Goal: Communication & Community: Answer question/provide support

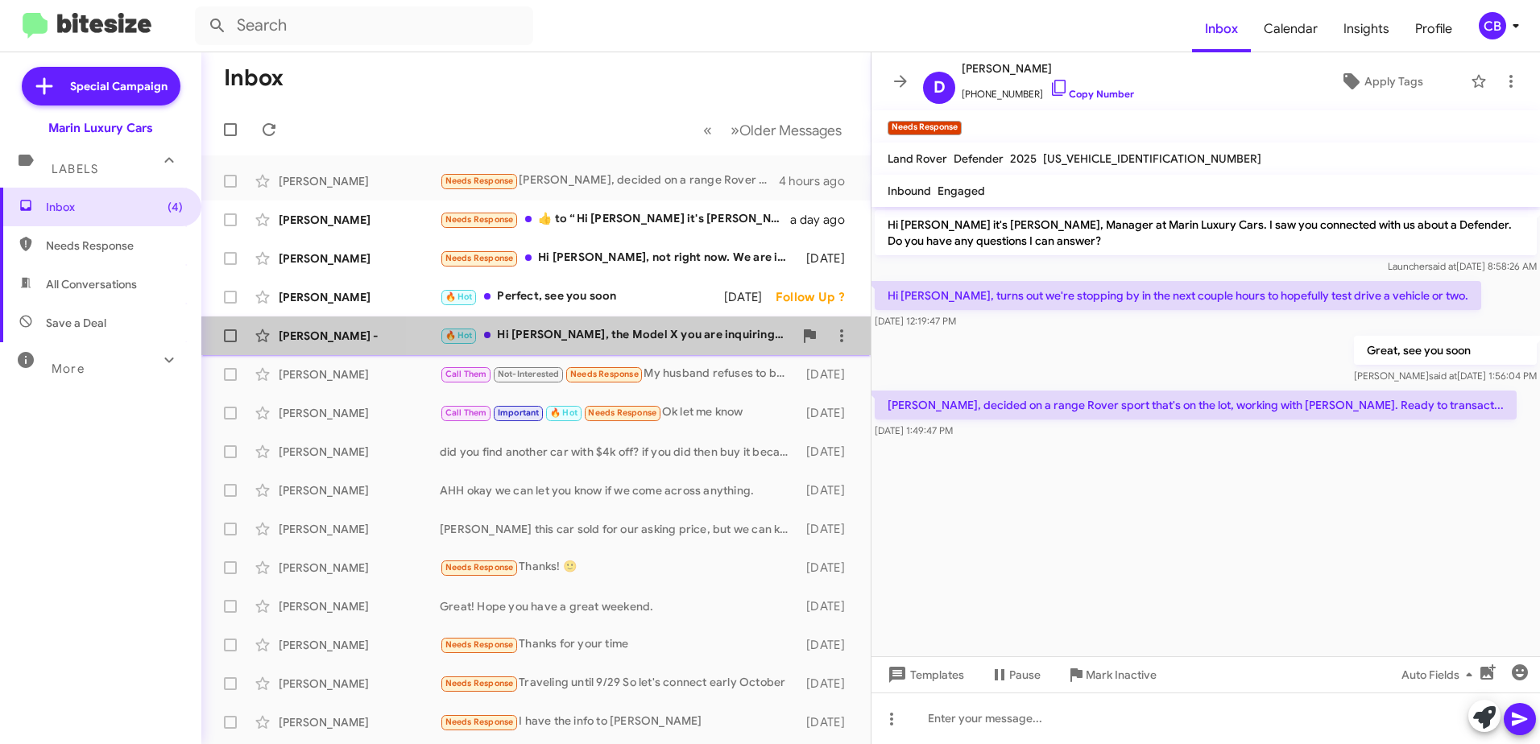
click at [640, 338] on div "🔥 Hot Hi [PERSON_NAME], the Model X you are inquiring about has been sold. Were…" at bounding box center [617, 335] width 354 height 19
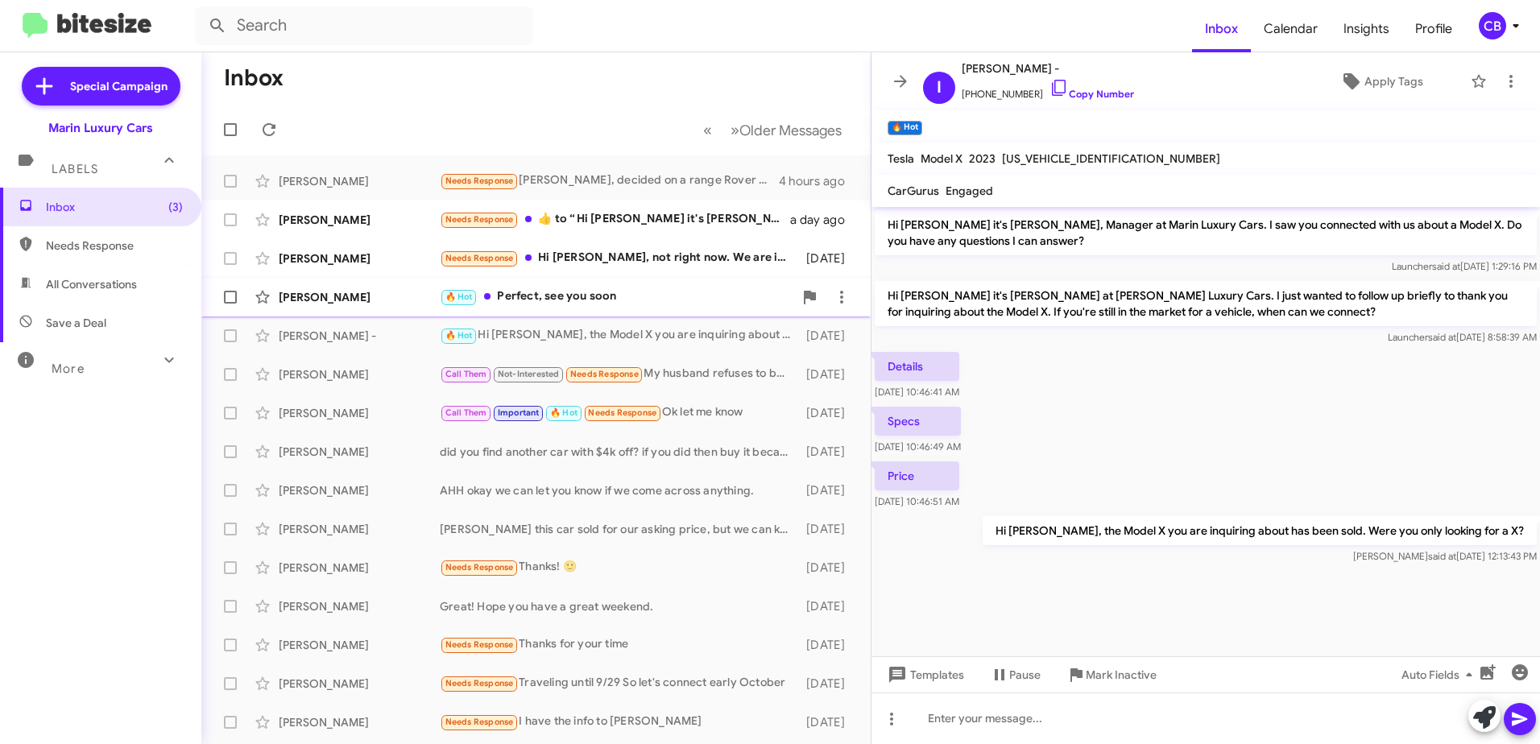
click at [593, 292] on div "🔥 Hot Perfect, see you soon" at bounding box center [617, 297] width 354 height 19
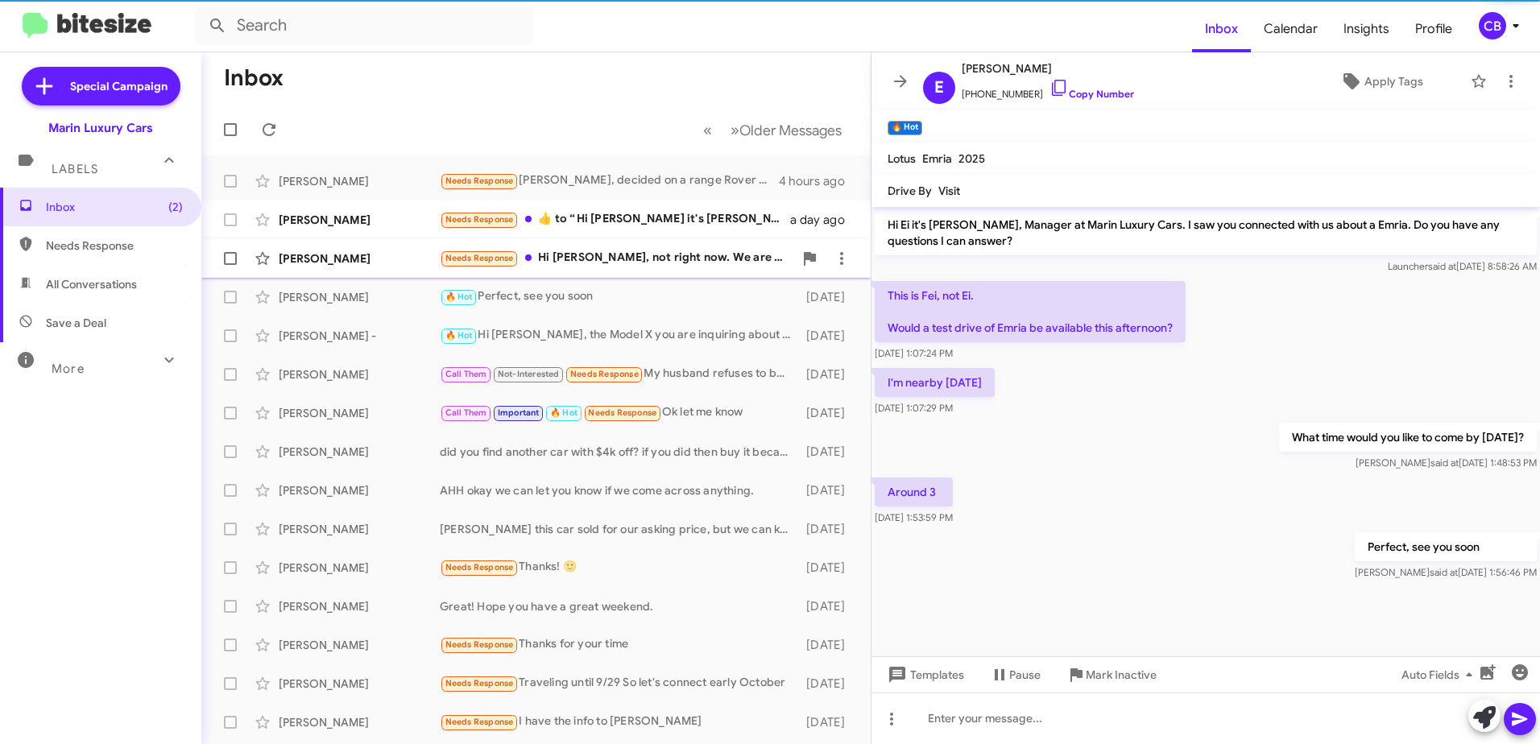
click at [619, 253] on div "Needs Response Hi [PERSON_NAME], not right now. We are interested in a Range Ro…" at bounding box center [617, 258] width 354 height 19
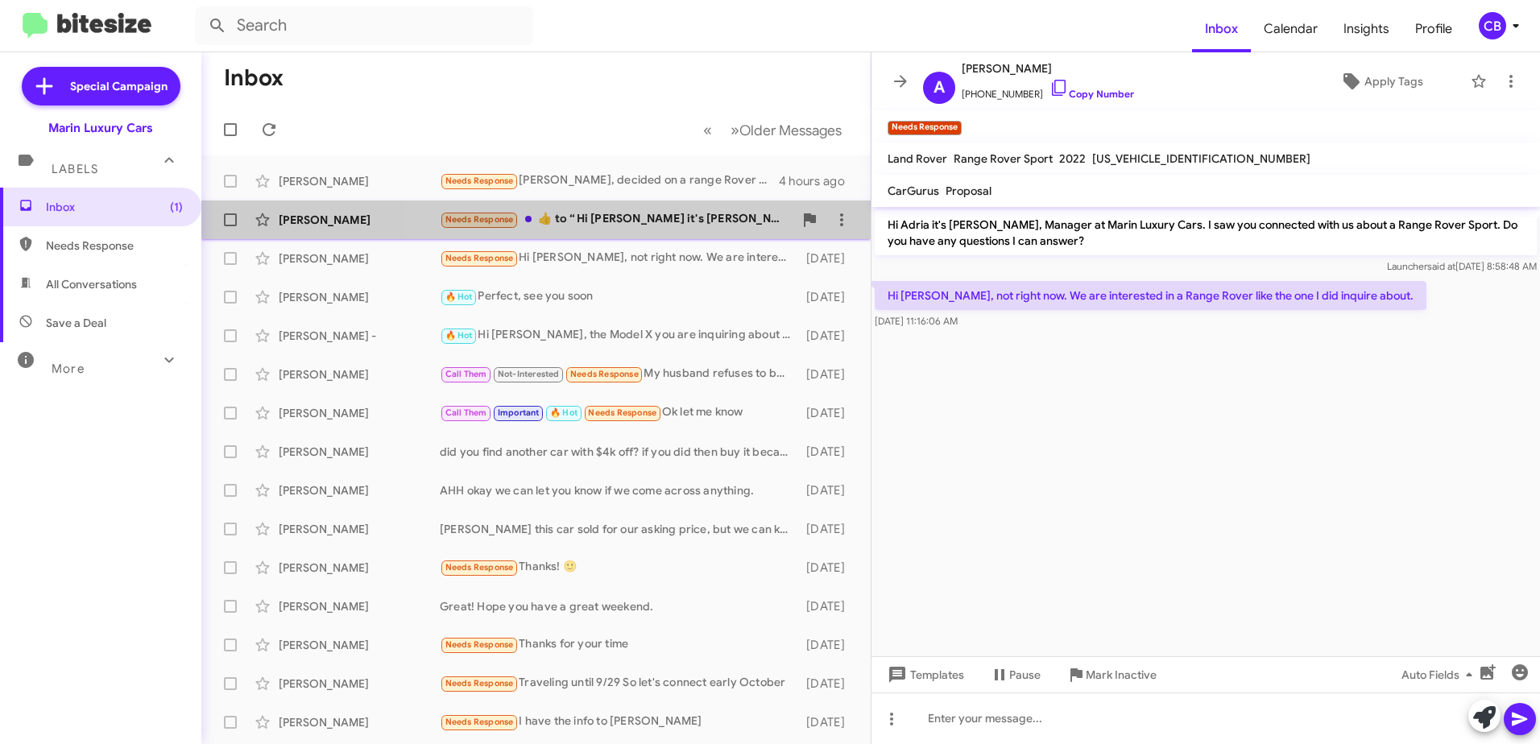
click at [664, 222] on div "Needs Response ​👍​ to “ Hi [PERSON_NAME] it's [PERSON_NAME], Manager at Marin L…" at bounding box center [617, 219] width 354 height 19
